Goal: Transaction & Acquisition: Obtain resource

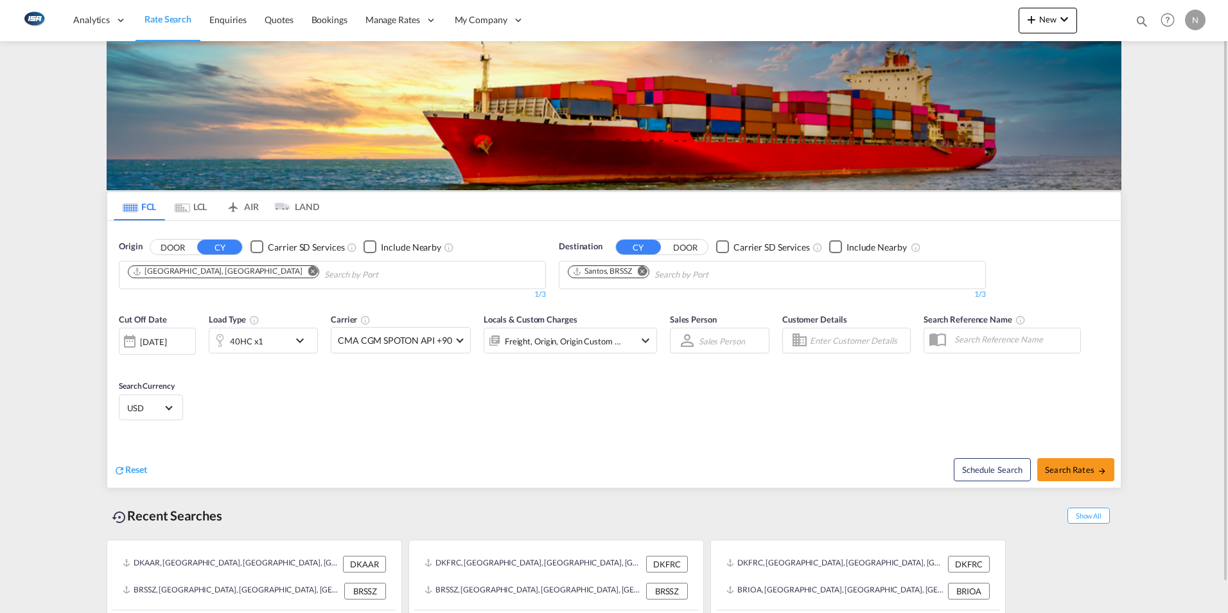
click at [181, 201] on md-tab-item "LCL" at bounding box center [190, 206] width 51 height 28
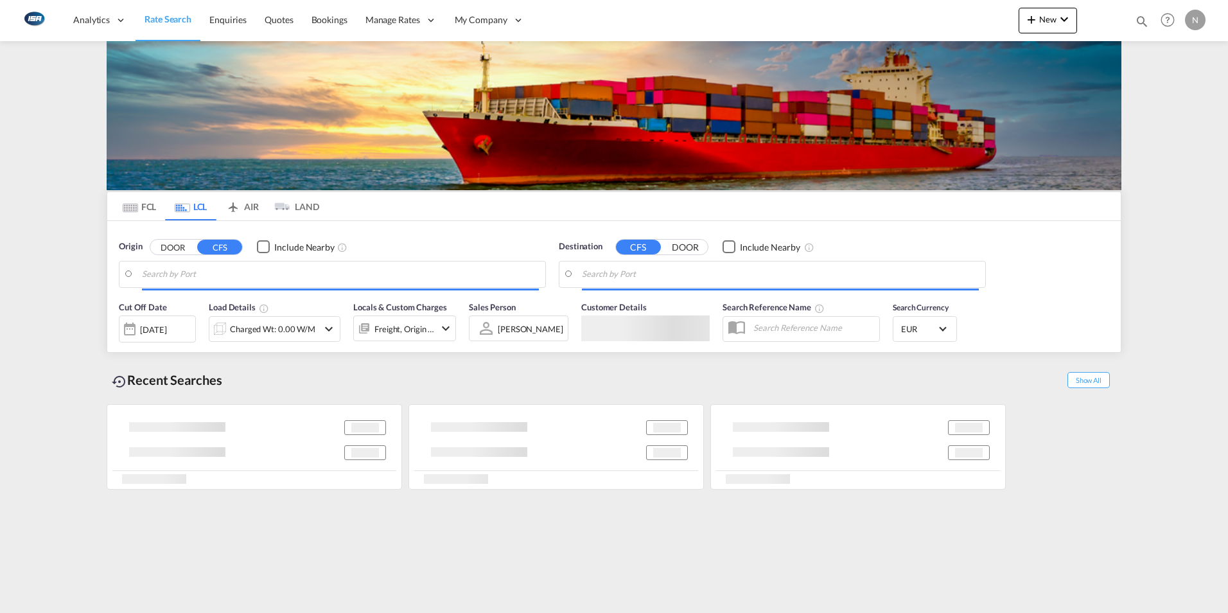
type input "DK-5560, [GEOGRAPHIC_DATA], [GEOGRAPHIC_DATA], Ålsbo Banker, [GEOGRAPHIC_DATA],…"
type input "Nansha, GD, CNNSA"
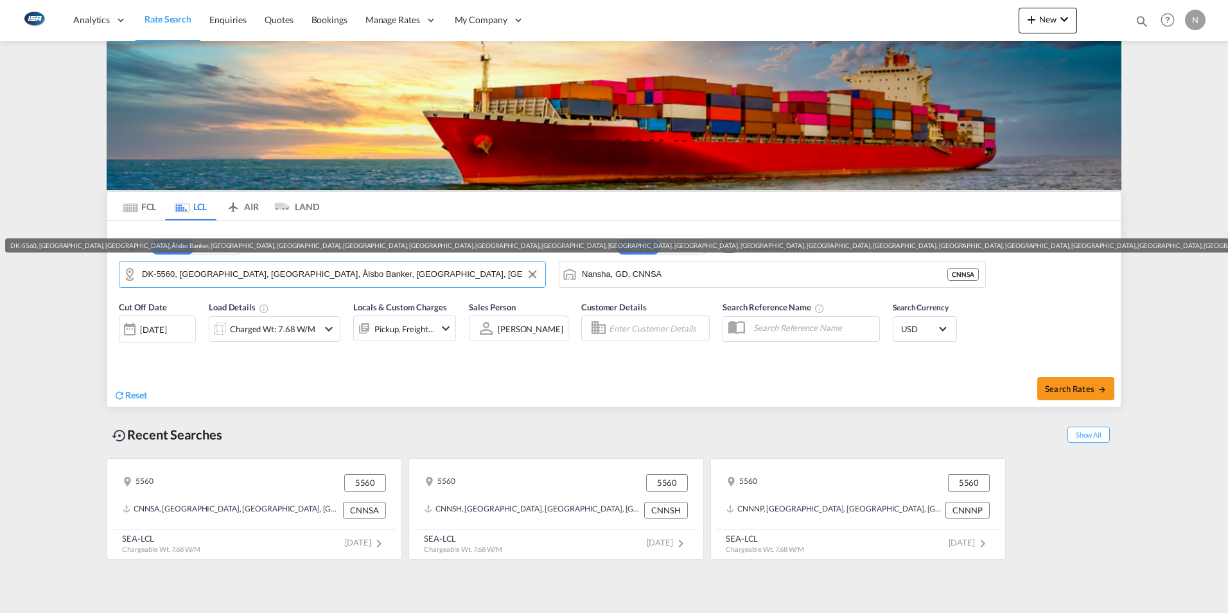
click at [166, 275] on input "DK-5560, [GEOGRAPHIC_DATA], [GEOGRAPHIC_DATA], Ålsbo Banker, [GEOGRAPHIC_DATA],…" at bounding box center [340, 274] width 397 height 19
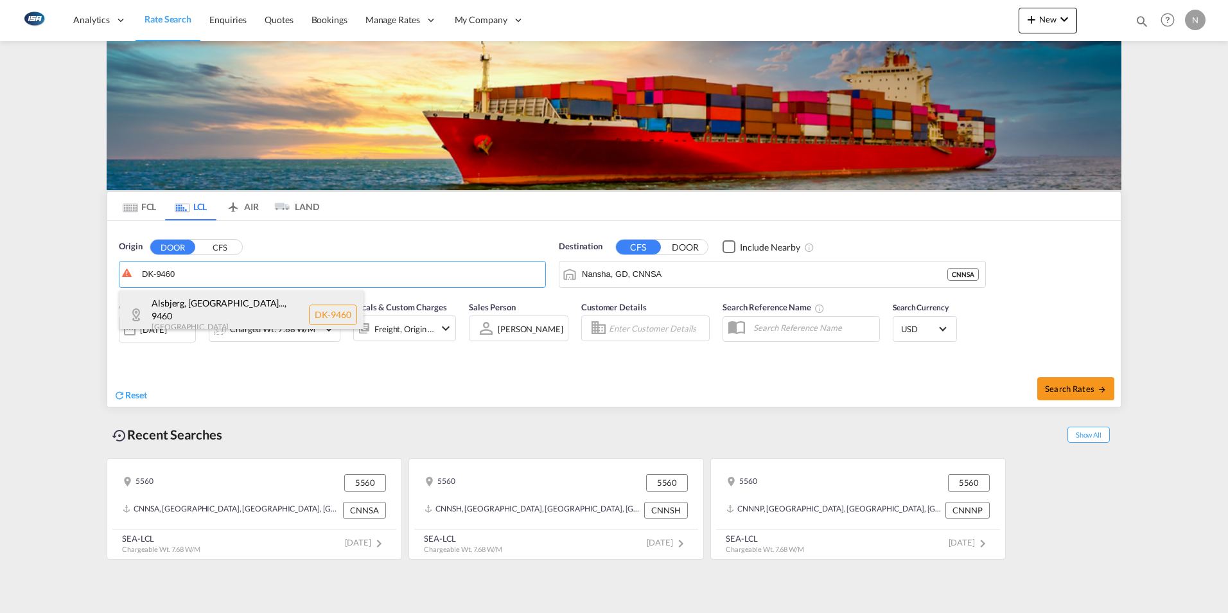
click at [211, 305] on div "Alsbjerg, [GEOGRAPHIC_DATA]... , 9460 [GEOGRAPHIC_DATA] DK-9460" at bounding box center [241, 314] width 244 height 49
type input "DK-9460, [GEOGRAPHIC_DATA], [GEOGRAPHIC_DATA], [GEOGRAPHIC_DATA], [GEOGRAPHIC_D…"
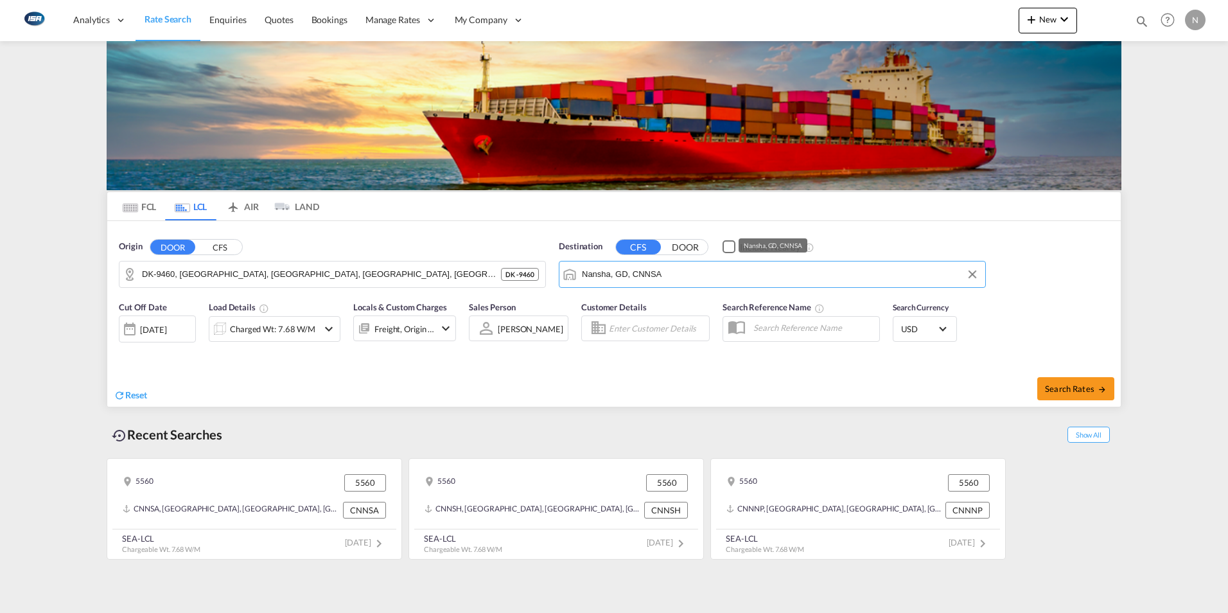
click at [598, 278] on input "Nansha, GD, CNNSA" at bounding box center [780, 274] width 397 height 19
click at [627, 311] on div "Ad Dammam [GEOGRAPHIC_DATA] [GEOGRAPHIC_DATA]" at bounding box center [681, 309] width 244 height 39
type input "Ad Dammam, SADMM"
click at [259, 340] on div "Charged Wt: 7.68 W/M" at bounding box center [263, 329] width 109 height 26
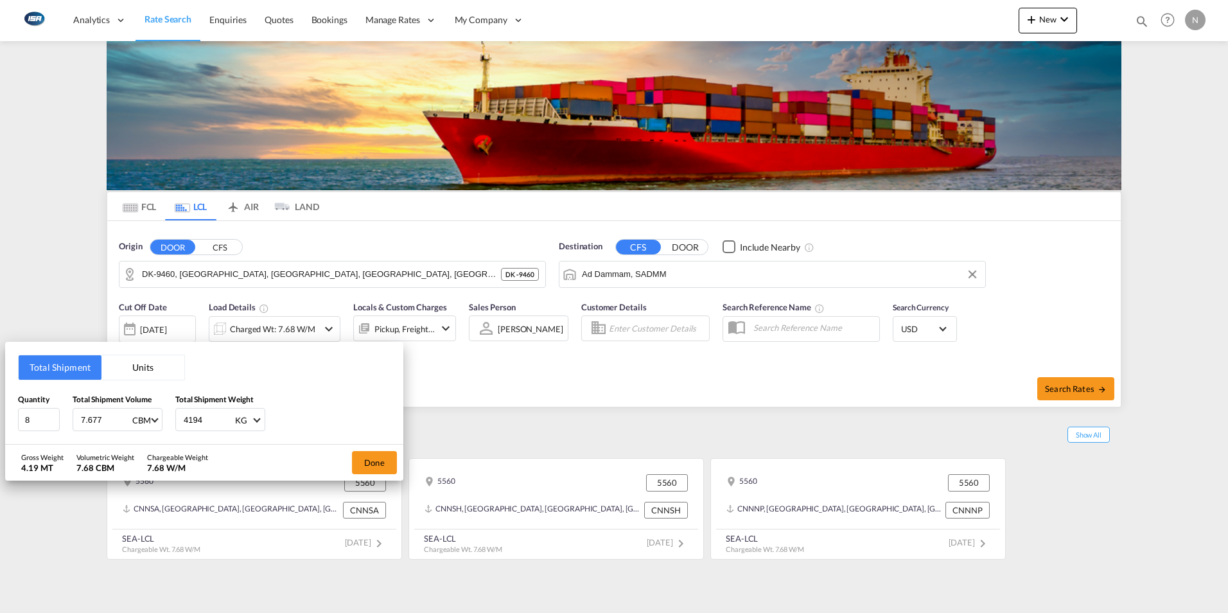
click at [272, 328] on div "Total Shipment Units Quantity 8 Total Shipment Volume 7.677 CBM CBM CFT Total S…" at bounding box center [614, 306] width 1228 height 613
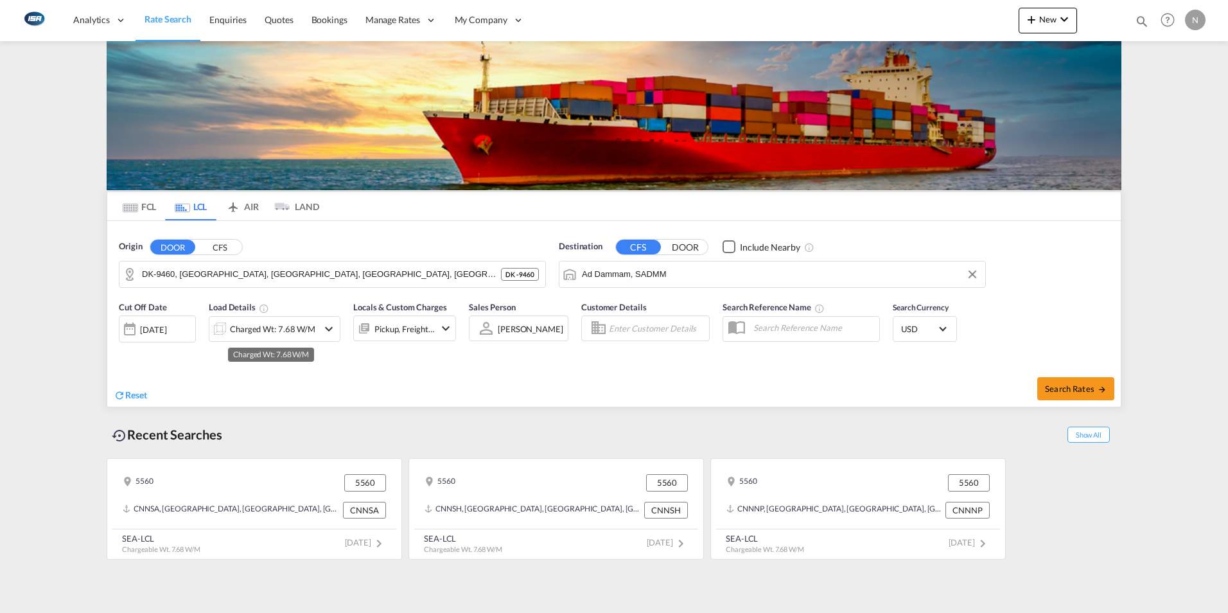
click at [268, 329] on div "Charged Wt: 7.68 W/M" at bounding box center [272, 329] width 85 height 18
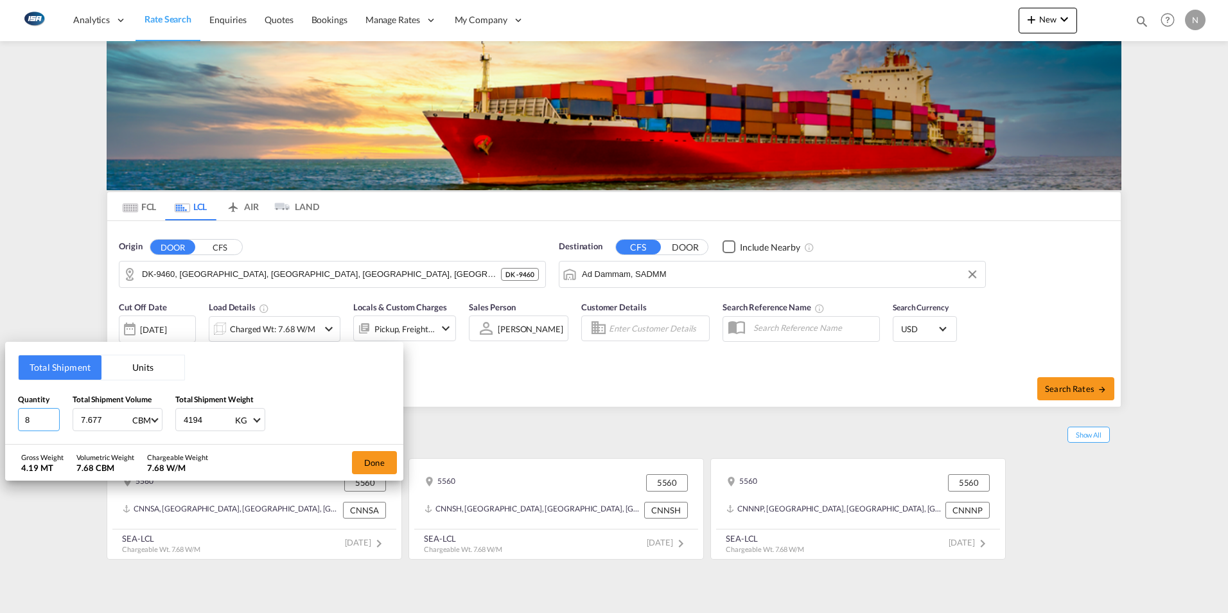
click at [38, 417] on input "8" at bounding box center [39, 419] width 42 height 23
type input "1"
type input "2"
type input "2.508"
type input "370"
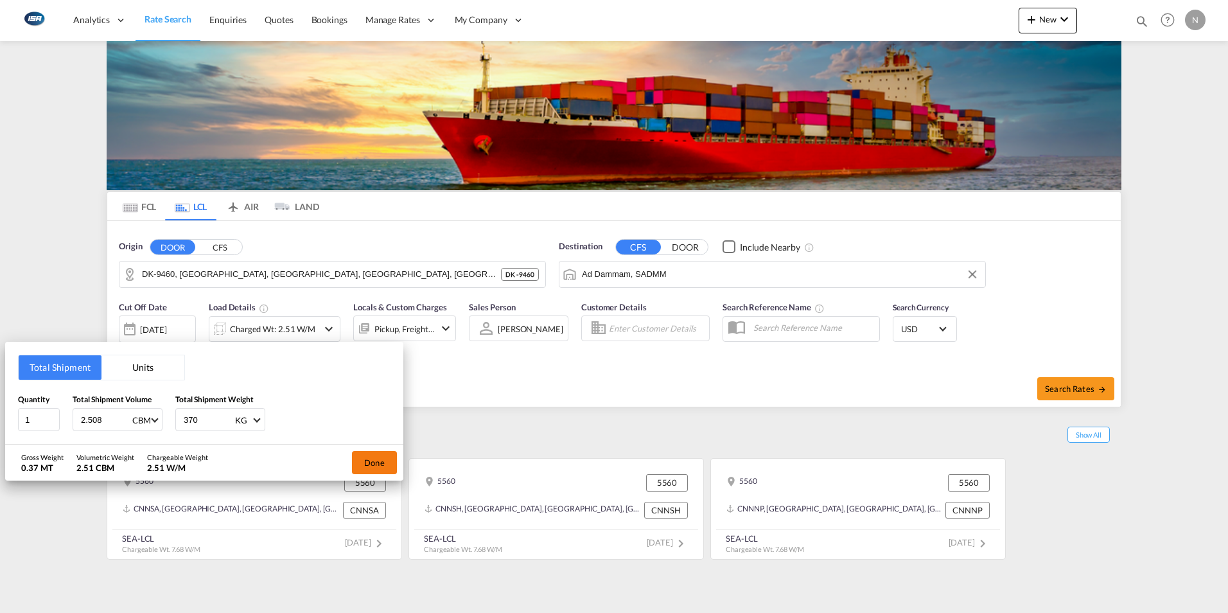
click at [373, 459] on button "Done" at bounding box center [374, 462] width 45 height 23
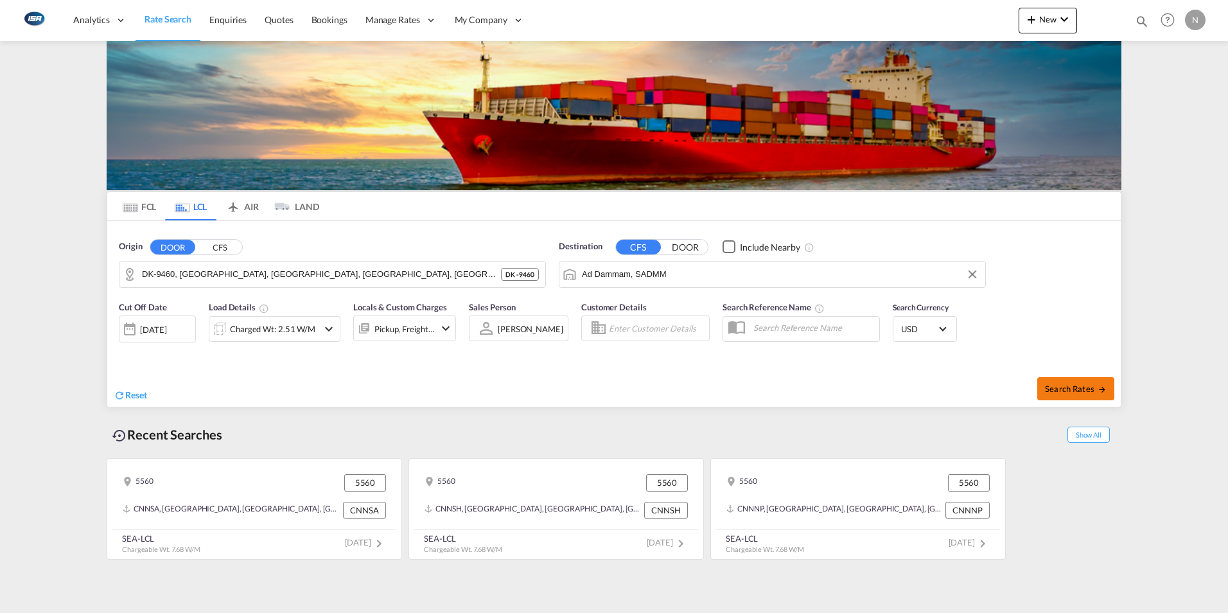
click at [1080, 390] on span "Search Rates" at bounding box center [1076, 388] width 62 height 10
type input "9460 to SADMM / [DATE]"
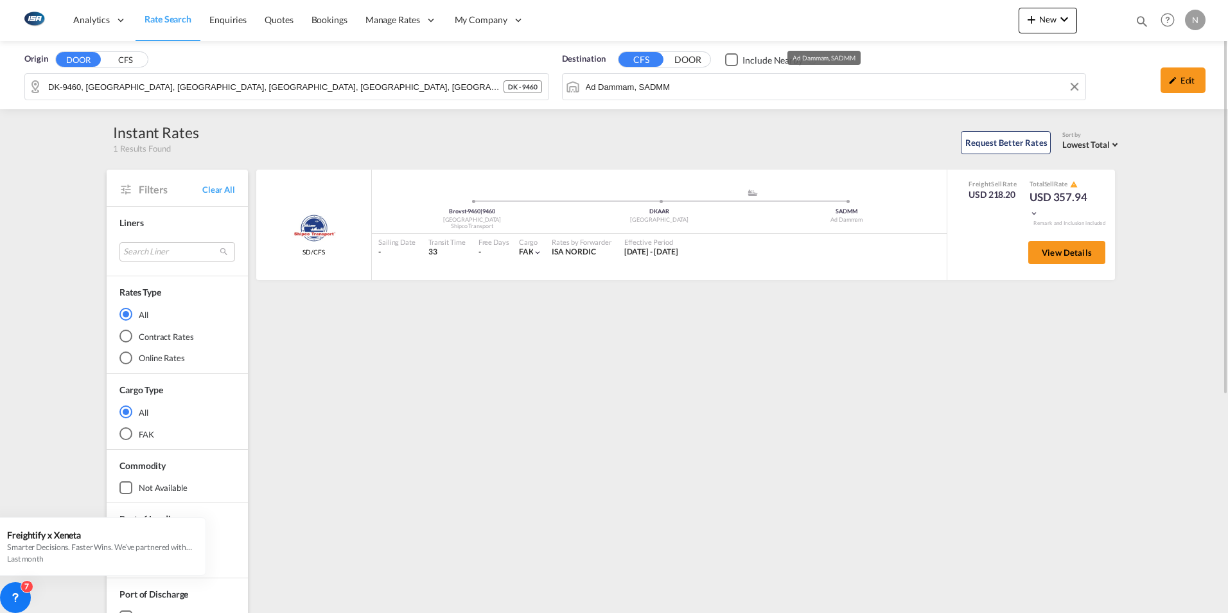
click at [691, 92] on div "Origin DOOR CFS DK-9460, [GEOGRAPHIC_DATA], [GEOGRAPHIC_DATA], [GEOGRAPHIC_DATA…" at bounding box center [614, 75] width 1228 height 68
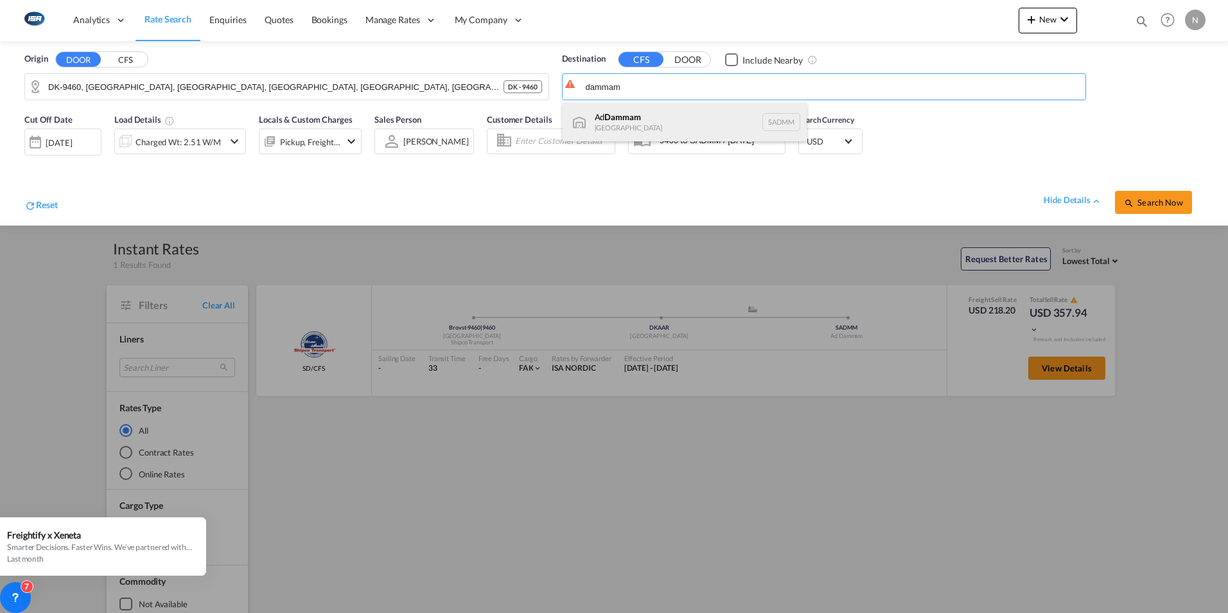
click at [600, 116] on div "Ad Dammam [GEOGRAPHIC_DATA] [GEOGRAPHIC_DATA]" at bounding box center [685, 122] width 244 height 39
type input "Ad Dammam, SADMM"
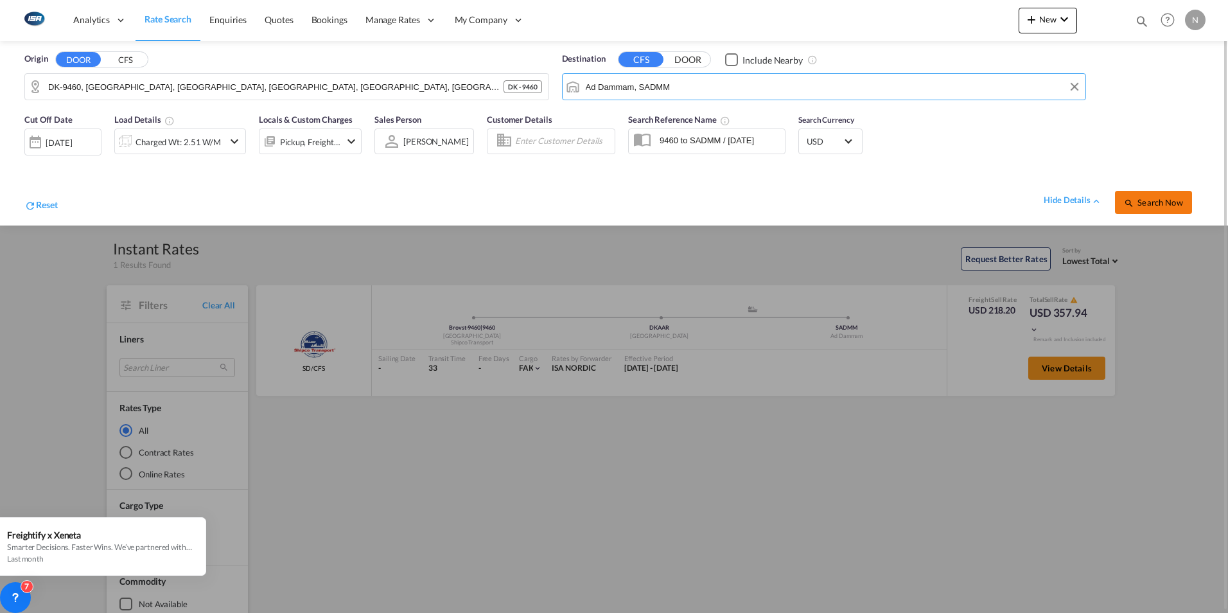
click at [1158, 197] on span "Search Now" at bounding box center [1153, 202] width 58 height 10
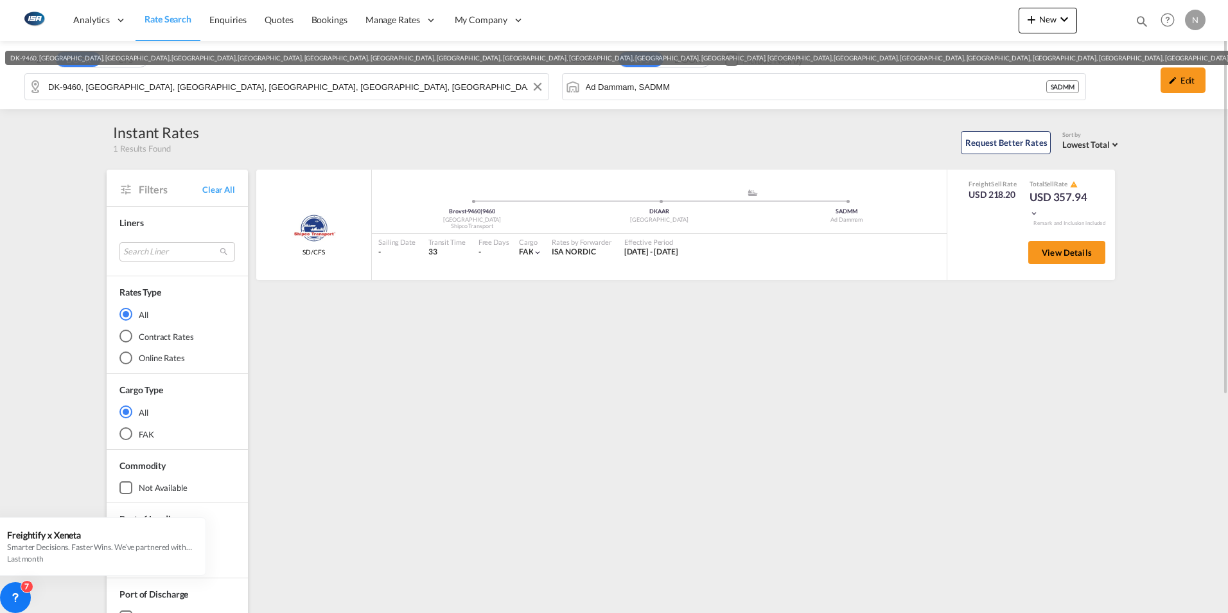
click at [105, 89] on input "DK-9460, [GEOGRAPHIC_DATA], [GEOGRAPHIC_DATA], [GEOGRAPHIC_DATA], [GEOGRAPHIC_D…" at bounding box center [295, 86] width 494 height 19
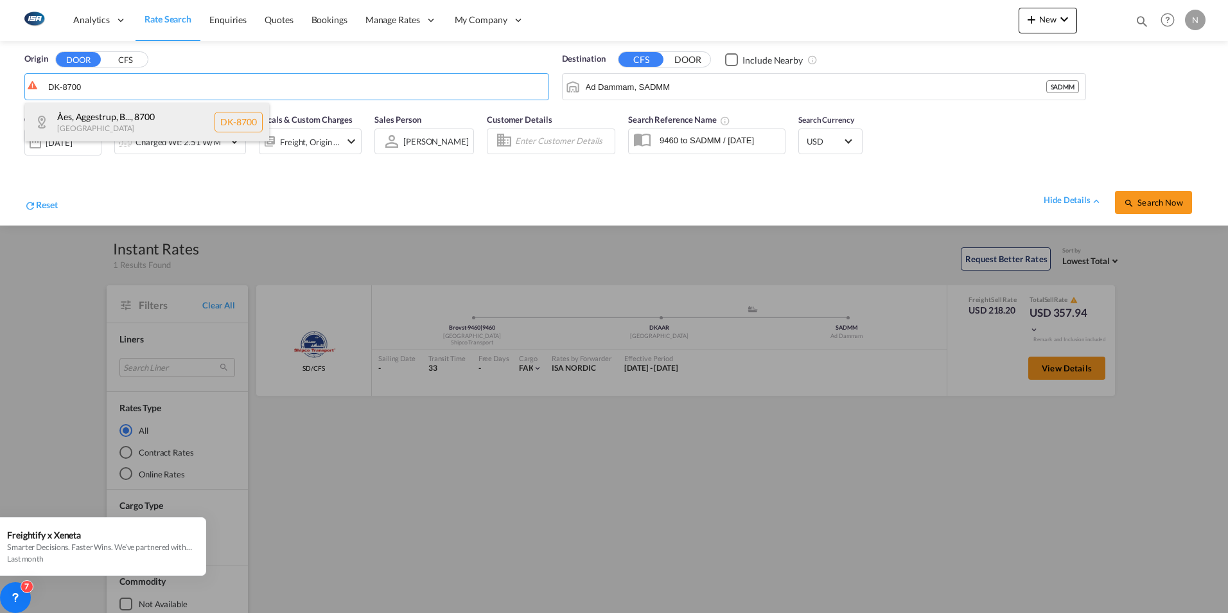
click at [80, 122] on div "Åes, Aggestrup, B... , 8700 [GEOGRAPHIC_DATA] DK-8700" at bounding box center [147, 122] width 244 height 39
type input "DK-8700, Åes, [GEOGRAPHIC_DATA], [GEOGRAPHIC_DATA], [GEOGRAPHIC_DATA], [GEOGRAP…"
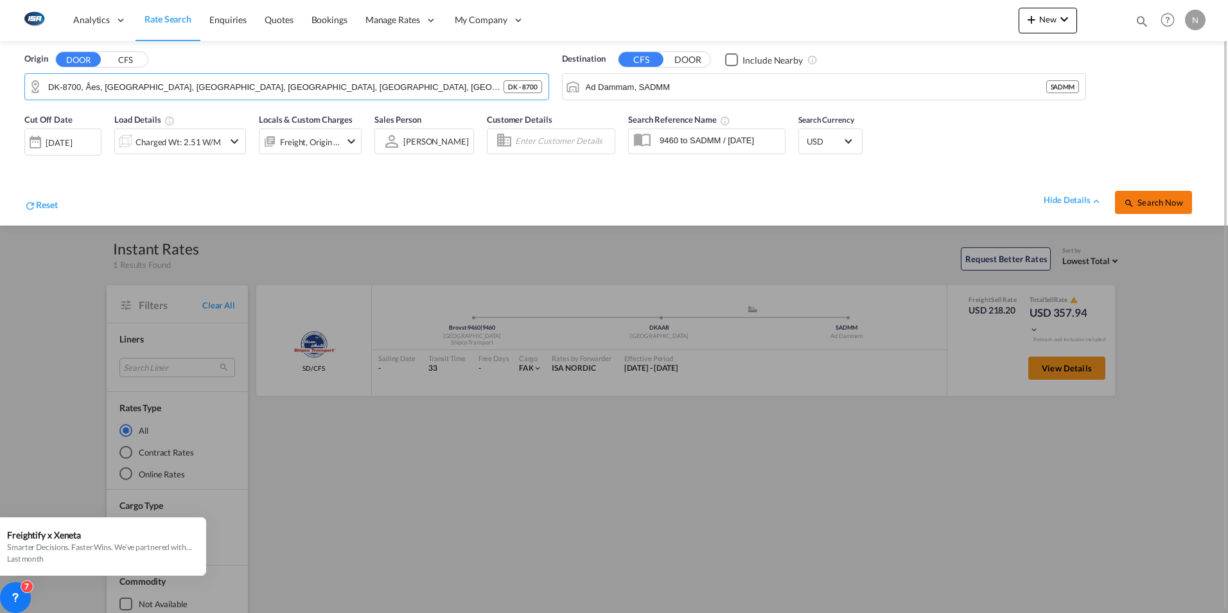
click at [1164, 198] on span "Search Now" at bounding box center [1153, 202] width 58 height 10
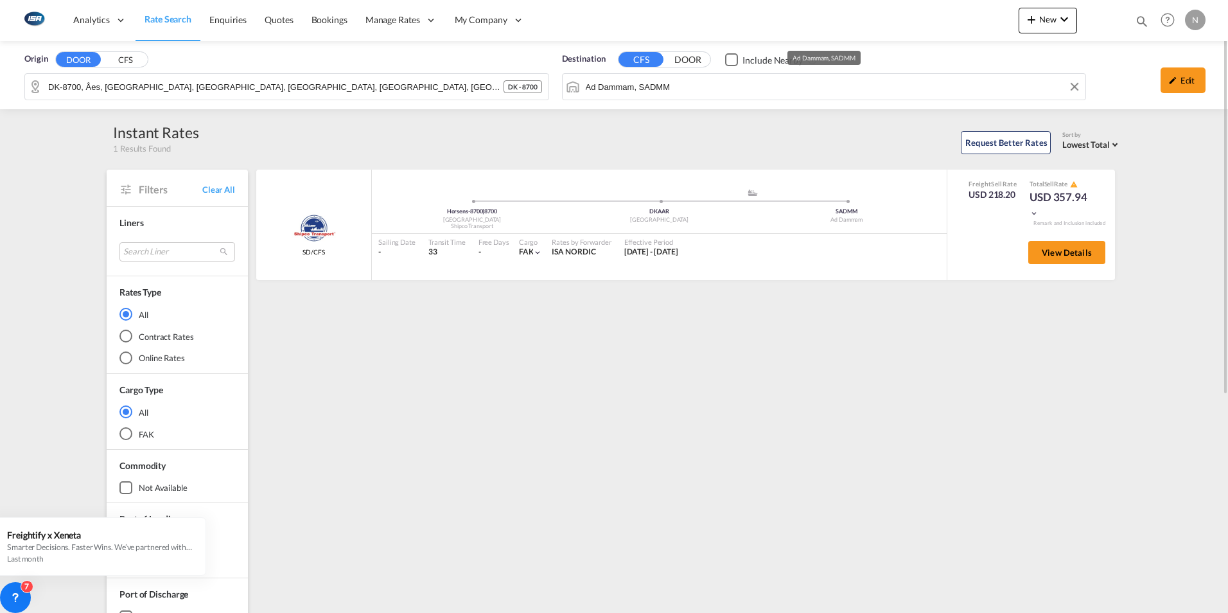
click at [706, 87] on input "Ad Dammam, SADMM" at bounding box center [833, 86] width 494 height 19
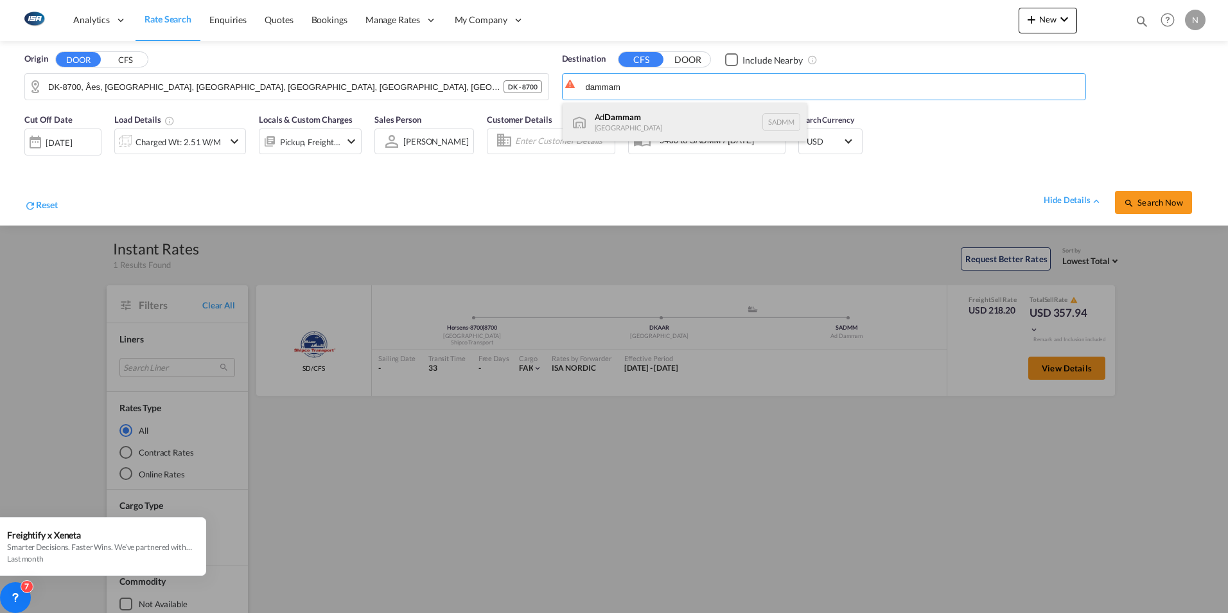
click at [612, 124] on div "Ad Dammam [GEOGRAPHIC_DATA] [GEOGRAPHIC_DATA]" at bounding box center [685, 122] width 244 height 39
type input "Ad Dammam, SADMM"
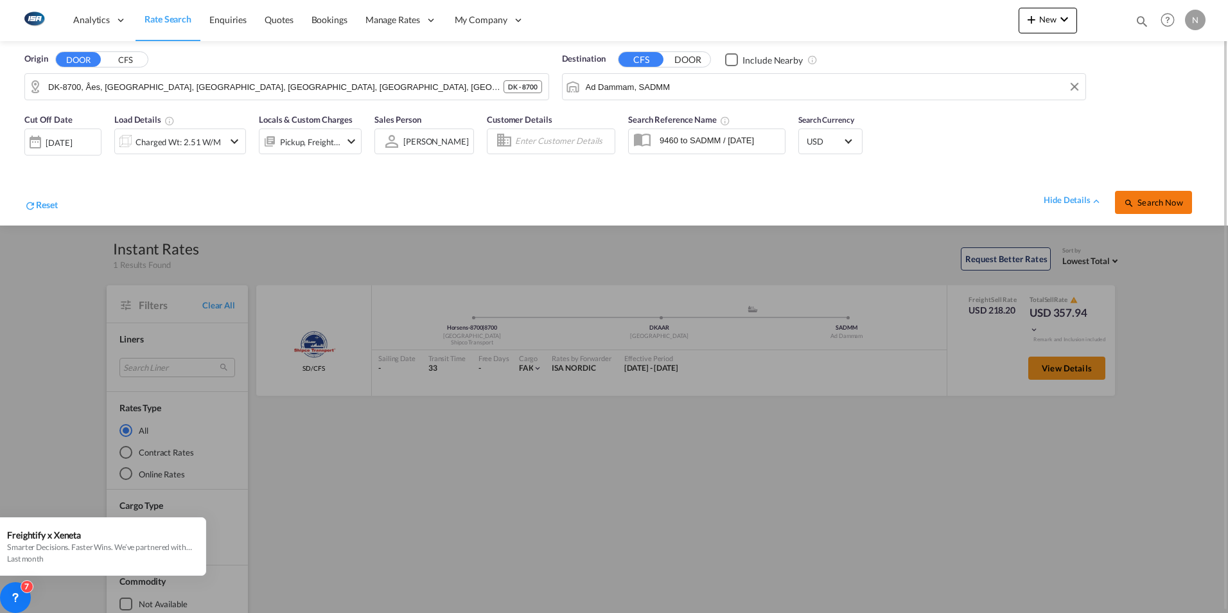
click at [1153, 205] on span "Search Now" at bounding box center [1153, 202] width 58 height 10
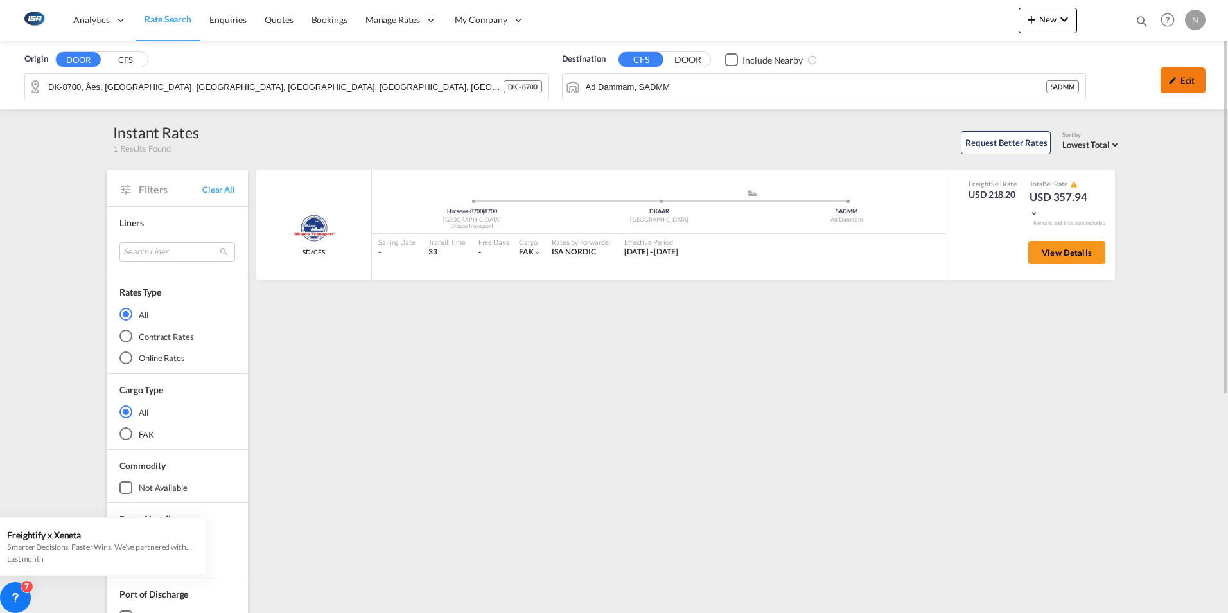
click at [1201, 85] on div "Edit" at bounding box center [1182, 80] width 45 height 26
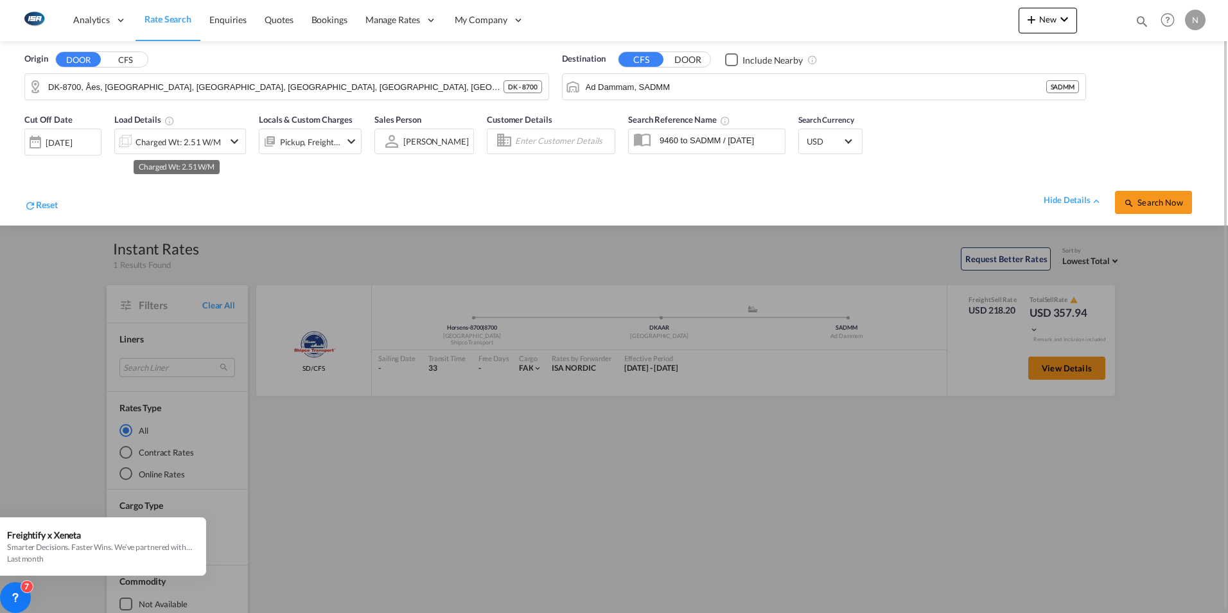
click at [182, 144] on div "Charged Wt: 2.51 W/M" at bounding box center [177, 142] width 85 height 18
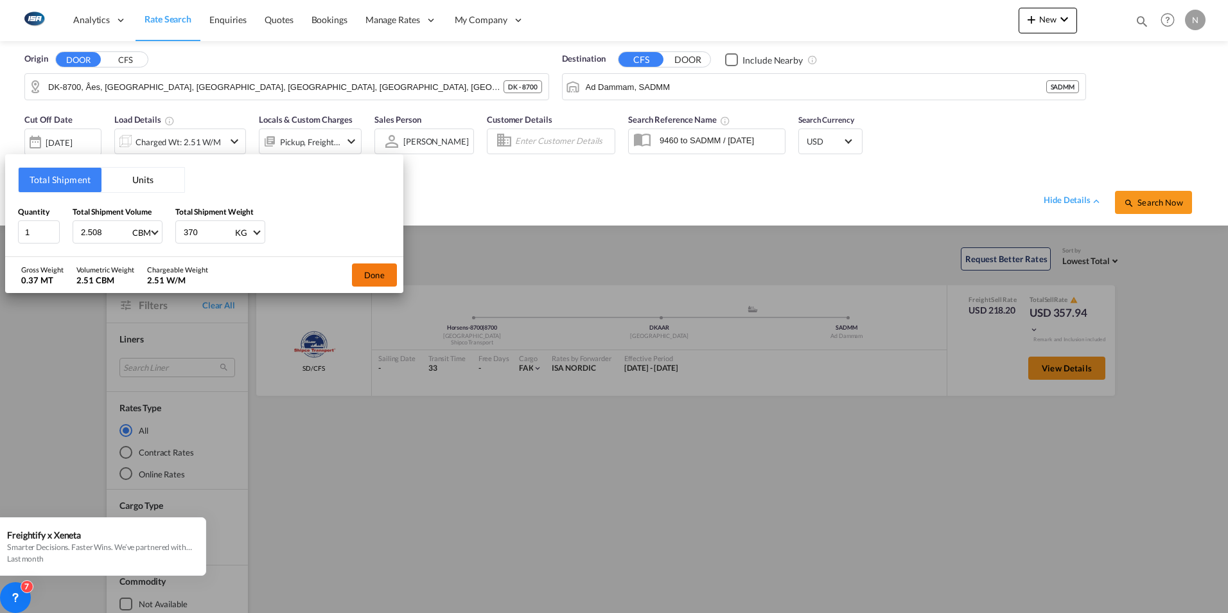
click at [369, 277] on button "Done" at bounding box center [374, 274] width 45 height 23
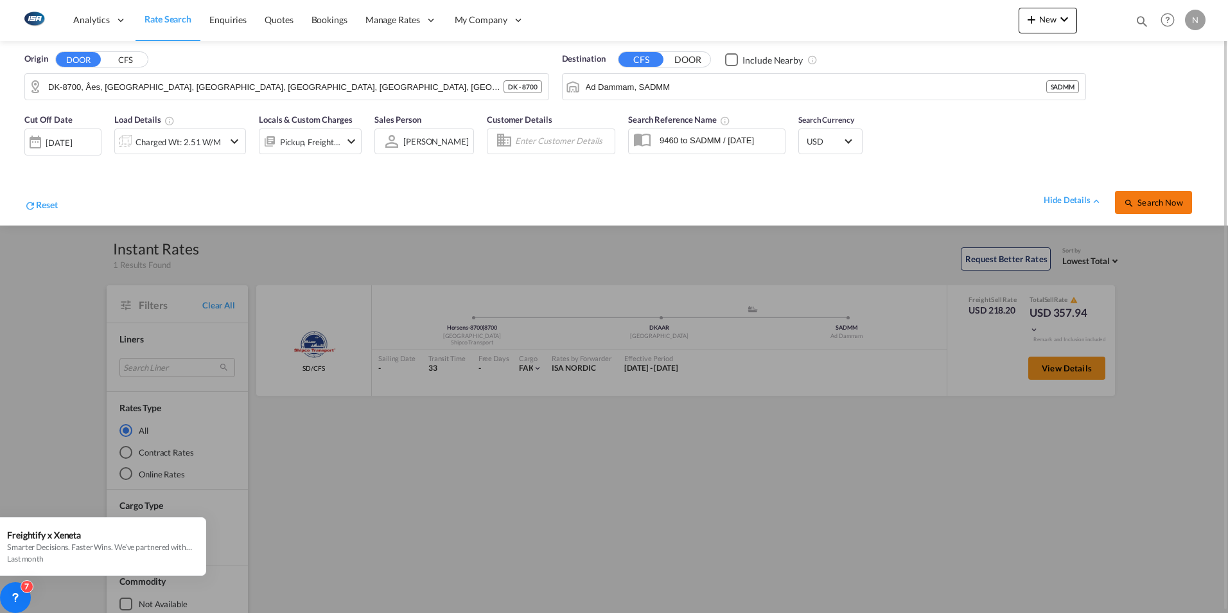
click at [1153, 203] on span "Search Now" at bounding box center [1153, 202] width 58 height 10
